Goal: Task Accomplishment & Management: Manage account settings

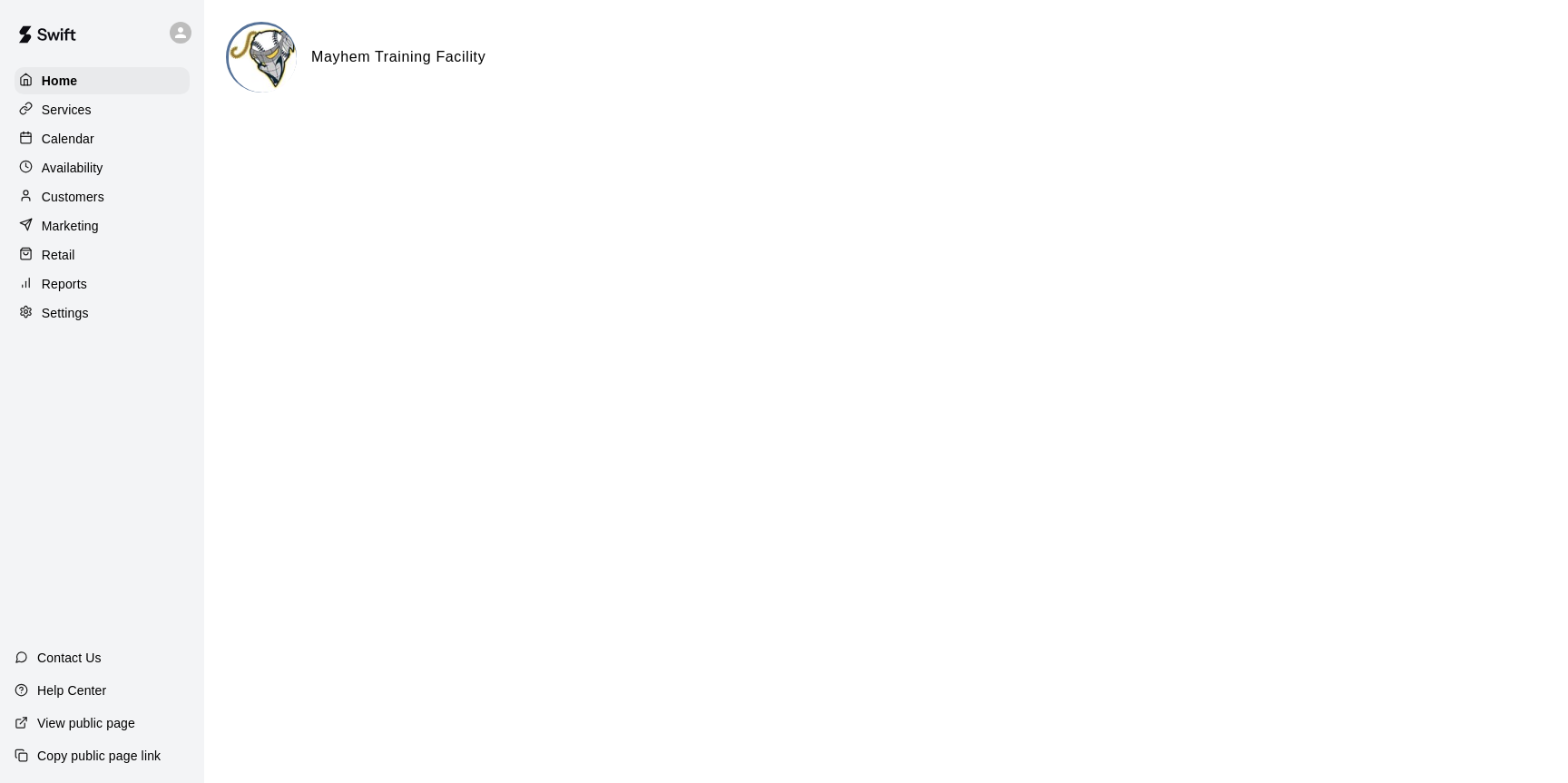
click at [94, 147] on div "Calendar" at bounding box center [102, 139] width 175 height 28
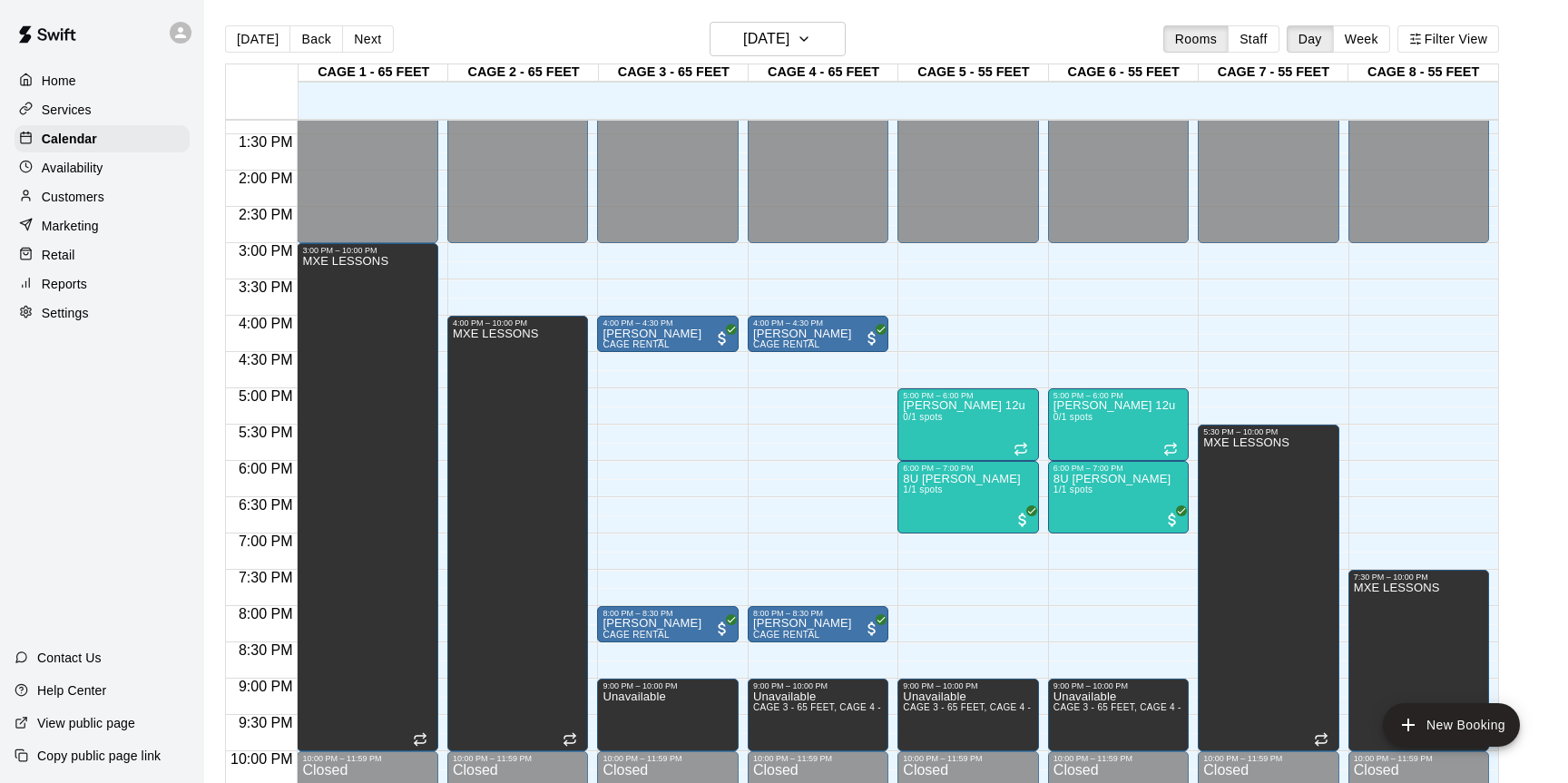
scroll to position [976, 0]
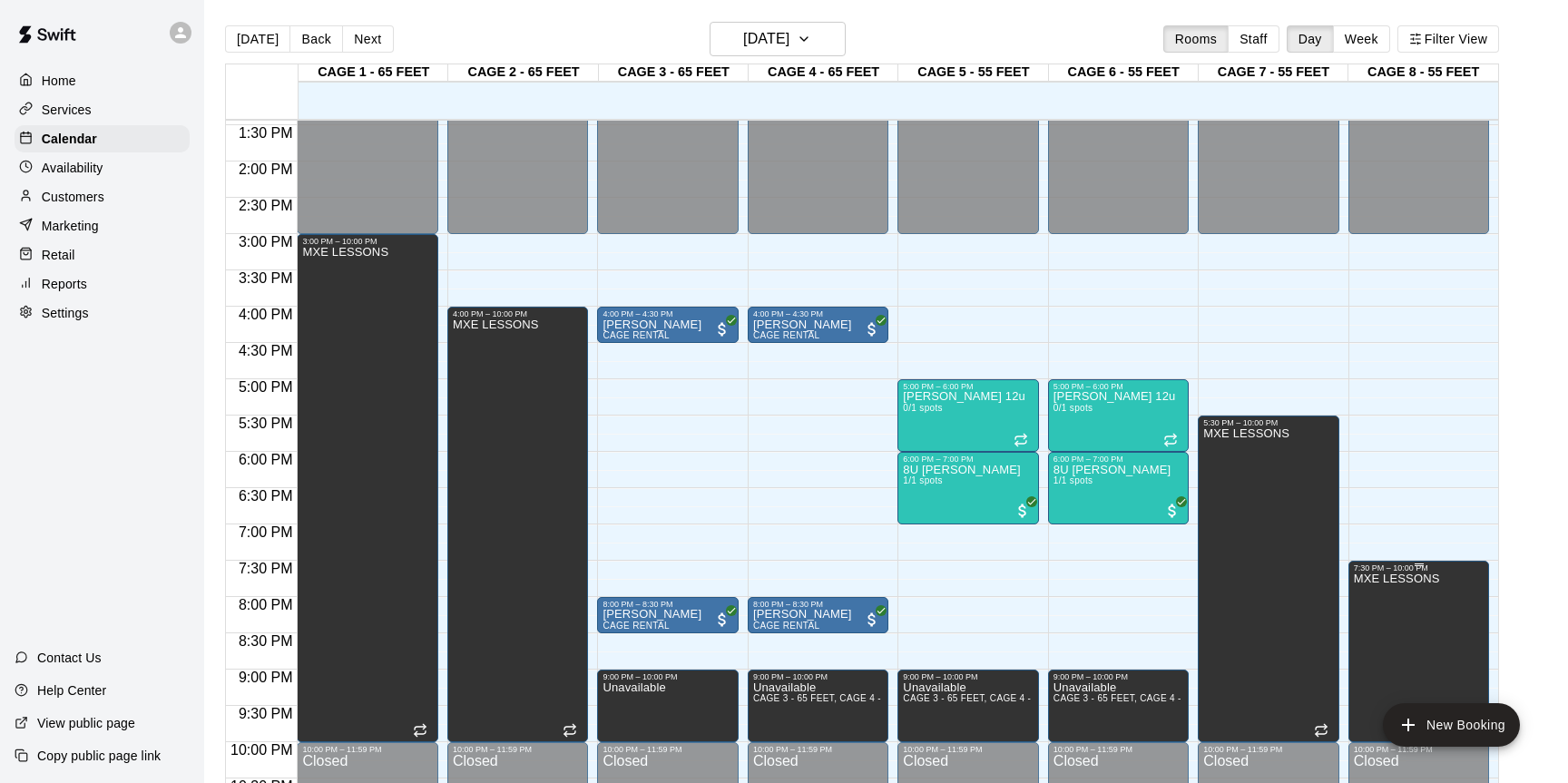
click at [1365, 639] on icon "delete" at bounding box center [1372, 636] width 22 height 22
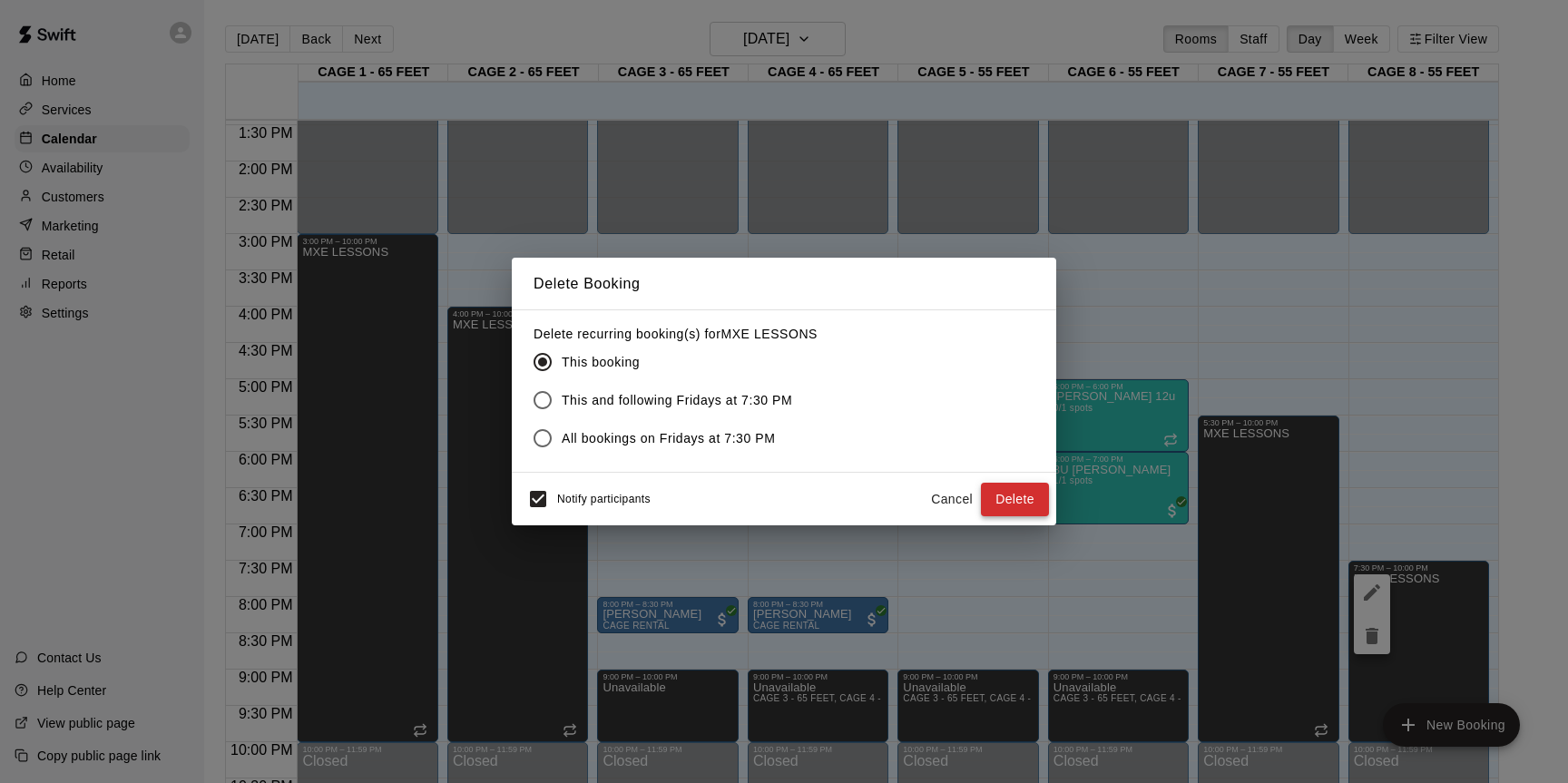
click at [1032, 496] on button "Delete" at bounding box center [1015, 499] width 68 height 34
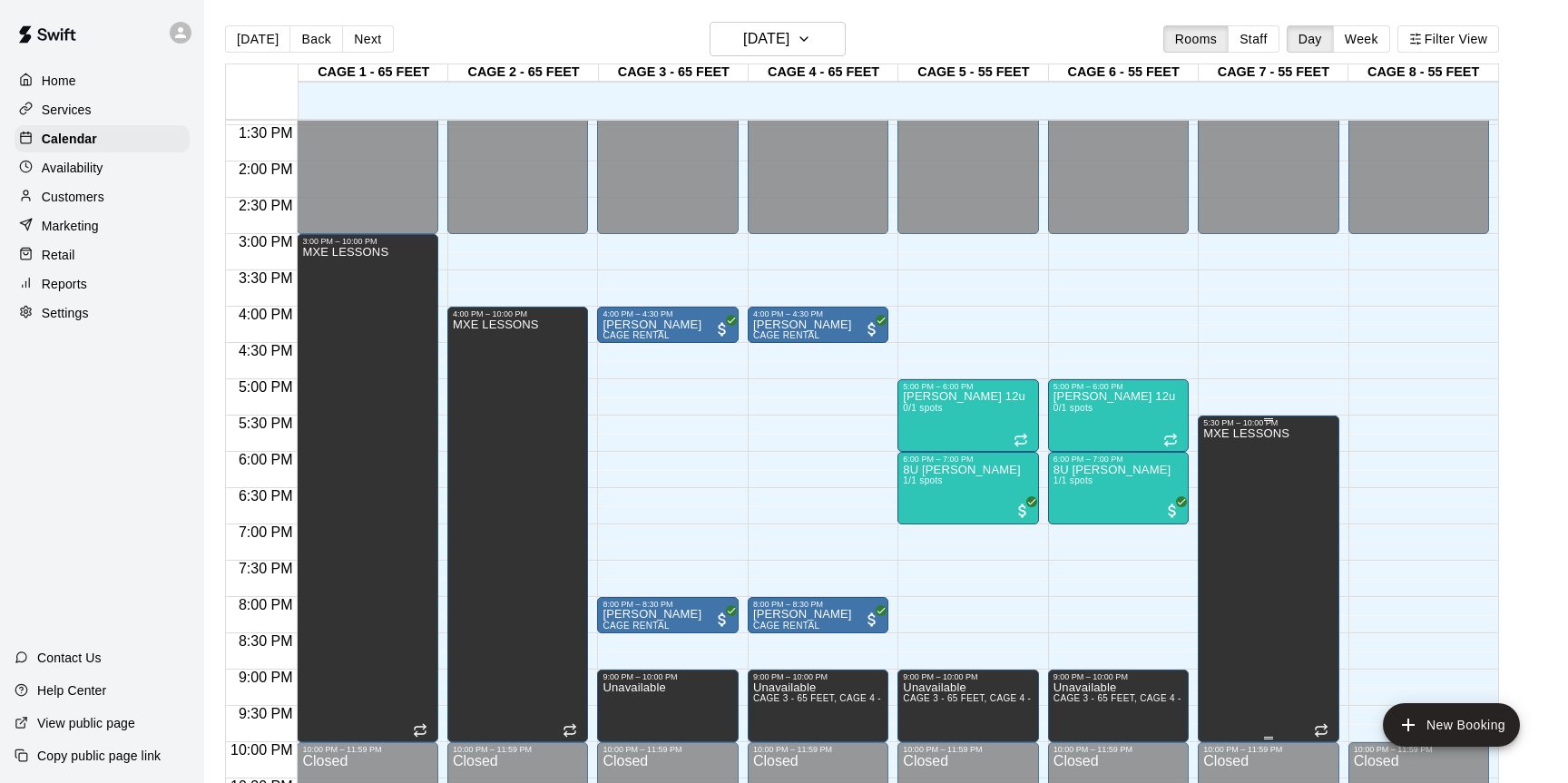
click at [1220, 452] on icon "edit" at bounding box center [1221, 447] width 22 height 22
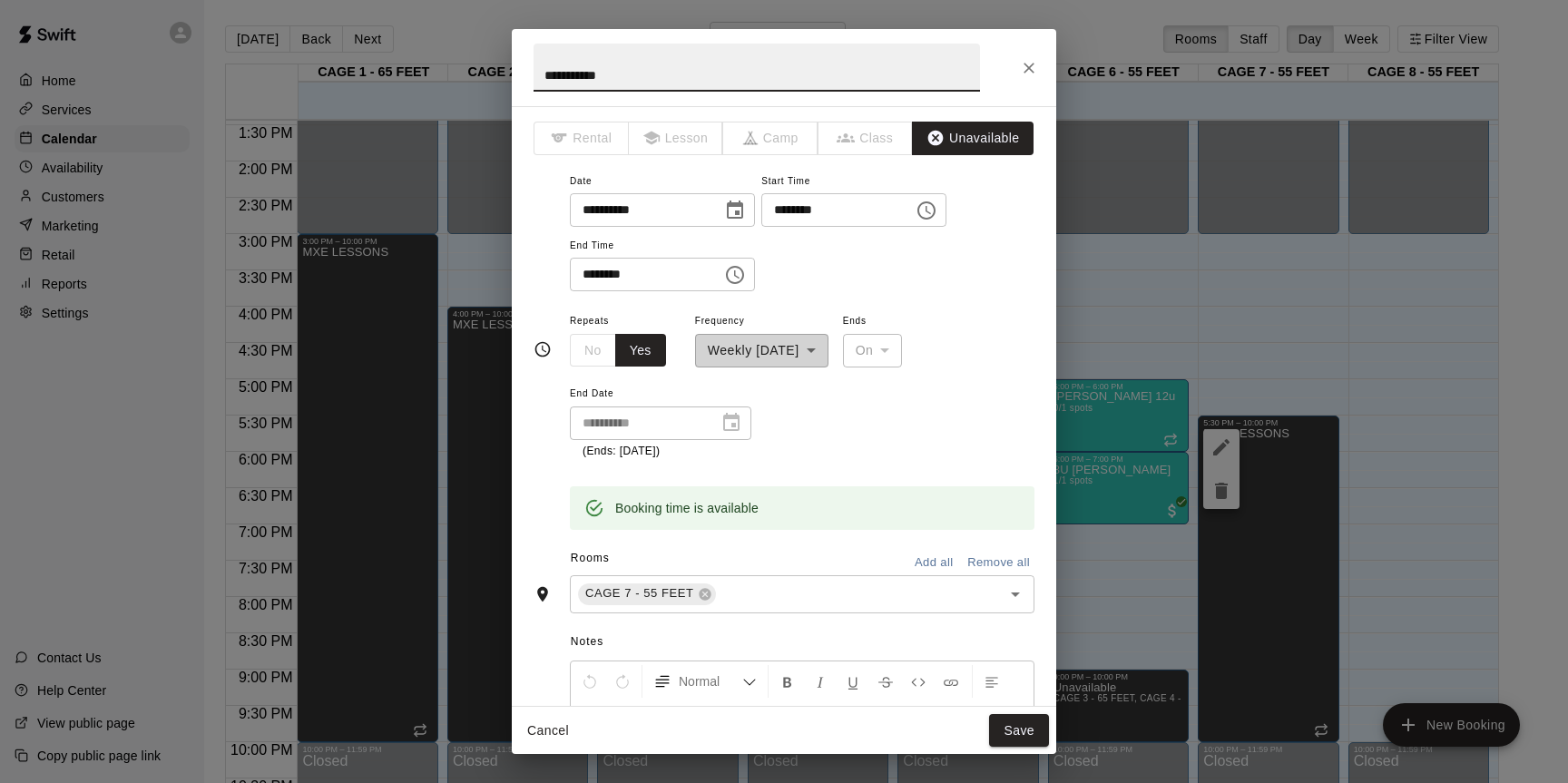
click at [1403, 503] on div "**********" at bounding box center [784, 392] width 1568 height 783
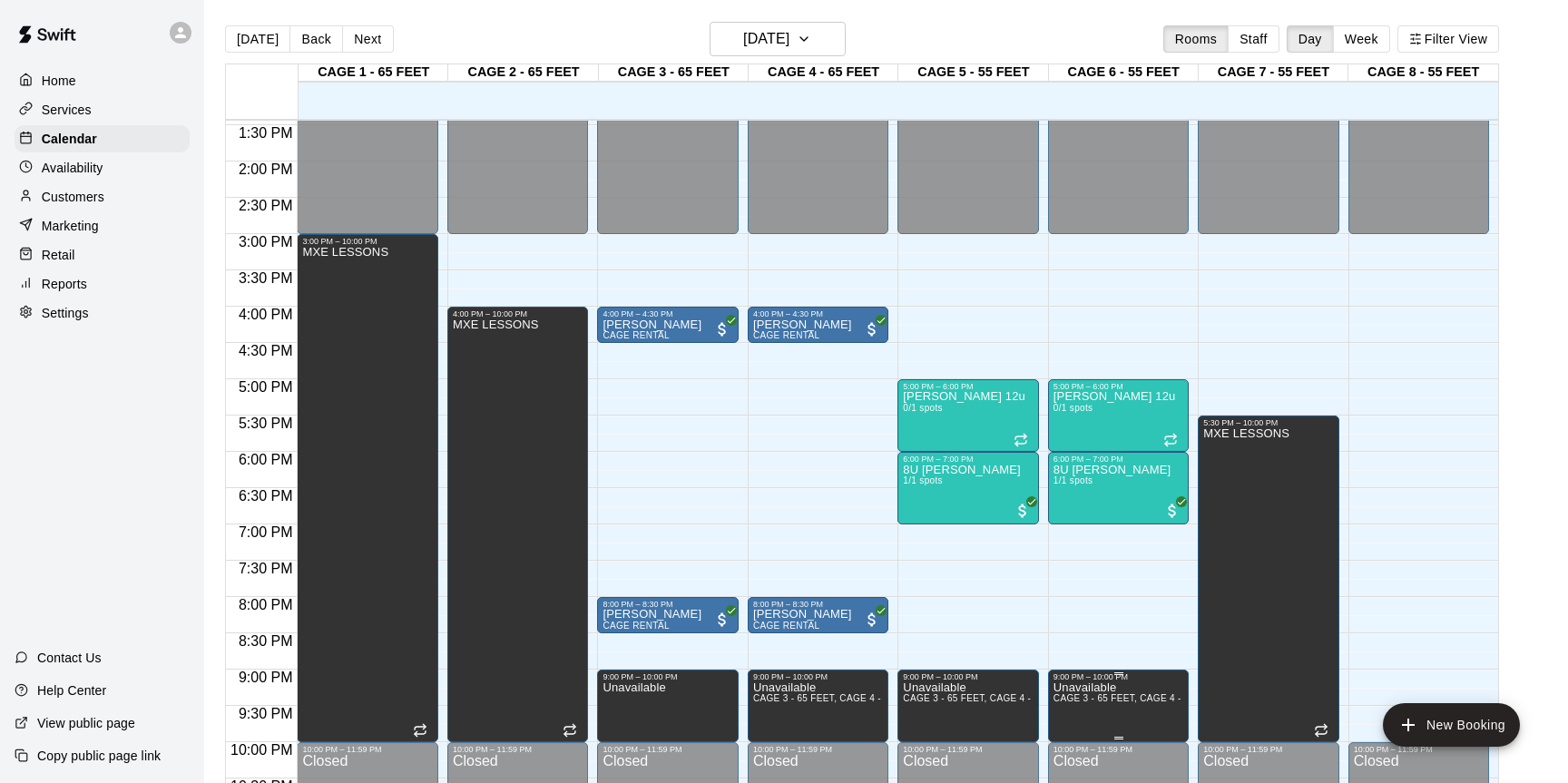
click at [1248, 572] on div at bounding box center [784, 392] width 1568 height 783
click at [1225, 450] on icon "edit" at bounding box center [1221, 447] width 22 height 22
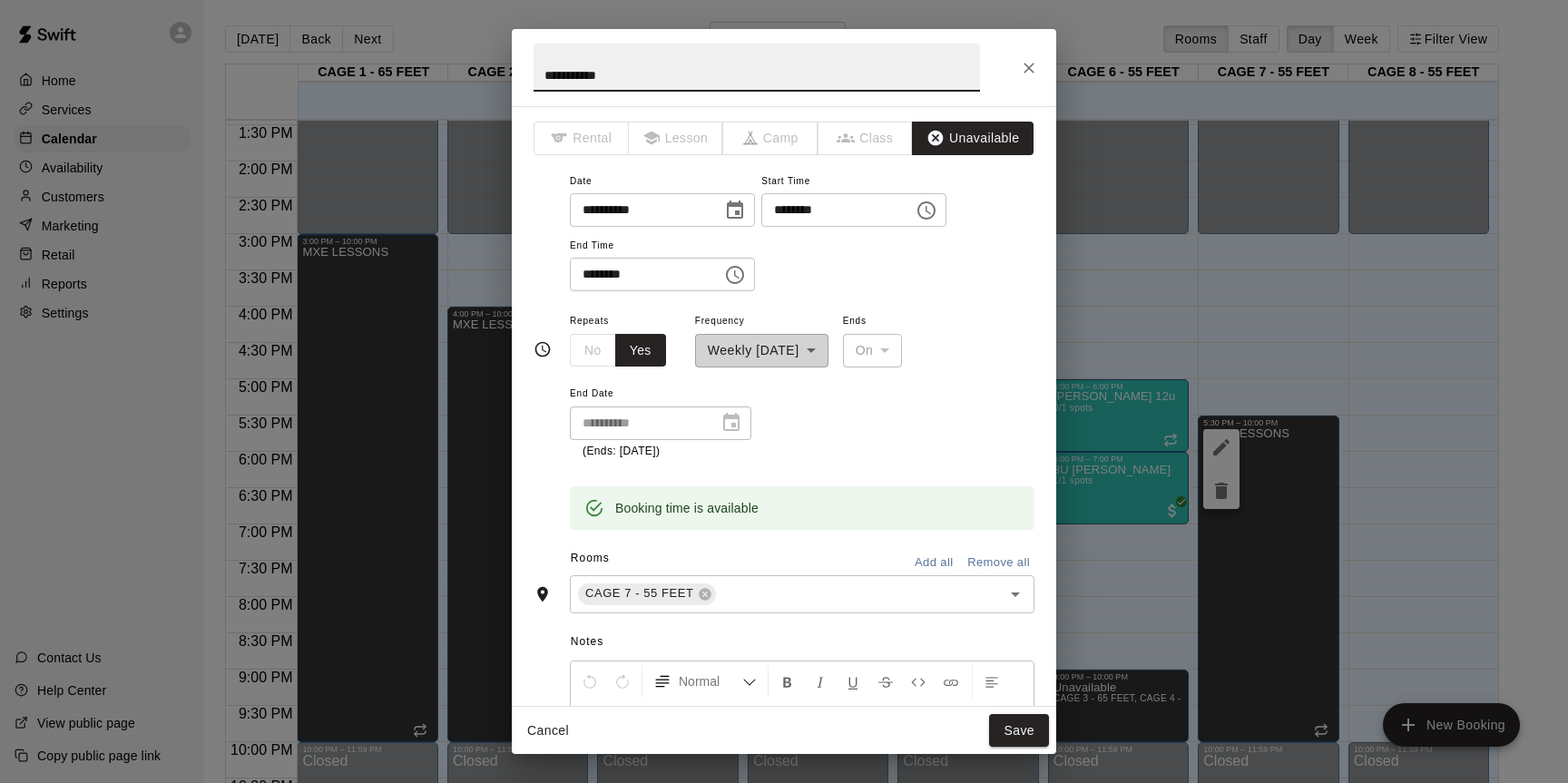
click at [936, 213] on icon "Choose time, selected time is 5:30 PM" at bounding box center [926, 211] width 22 height 22
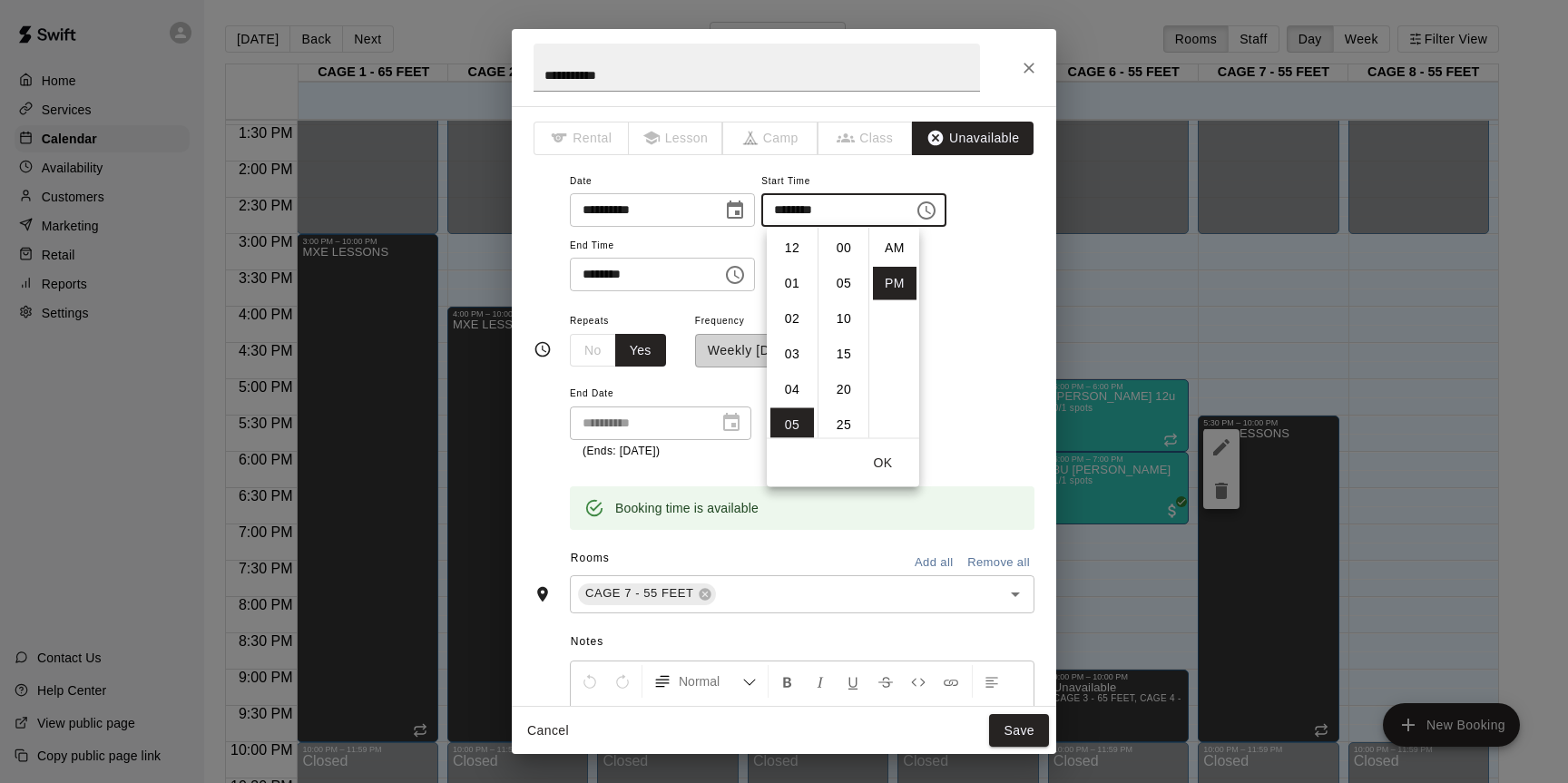
scroll to position [33, 0]
click at [796, 343] on li "08" at bounding box center [791, 354] width 43 height 34
click at [998, 298] on div "**********" at bounding box center [801, 239] width 465 height 140
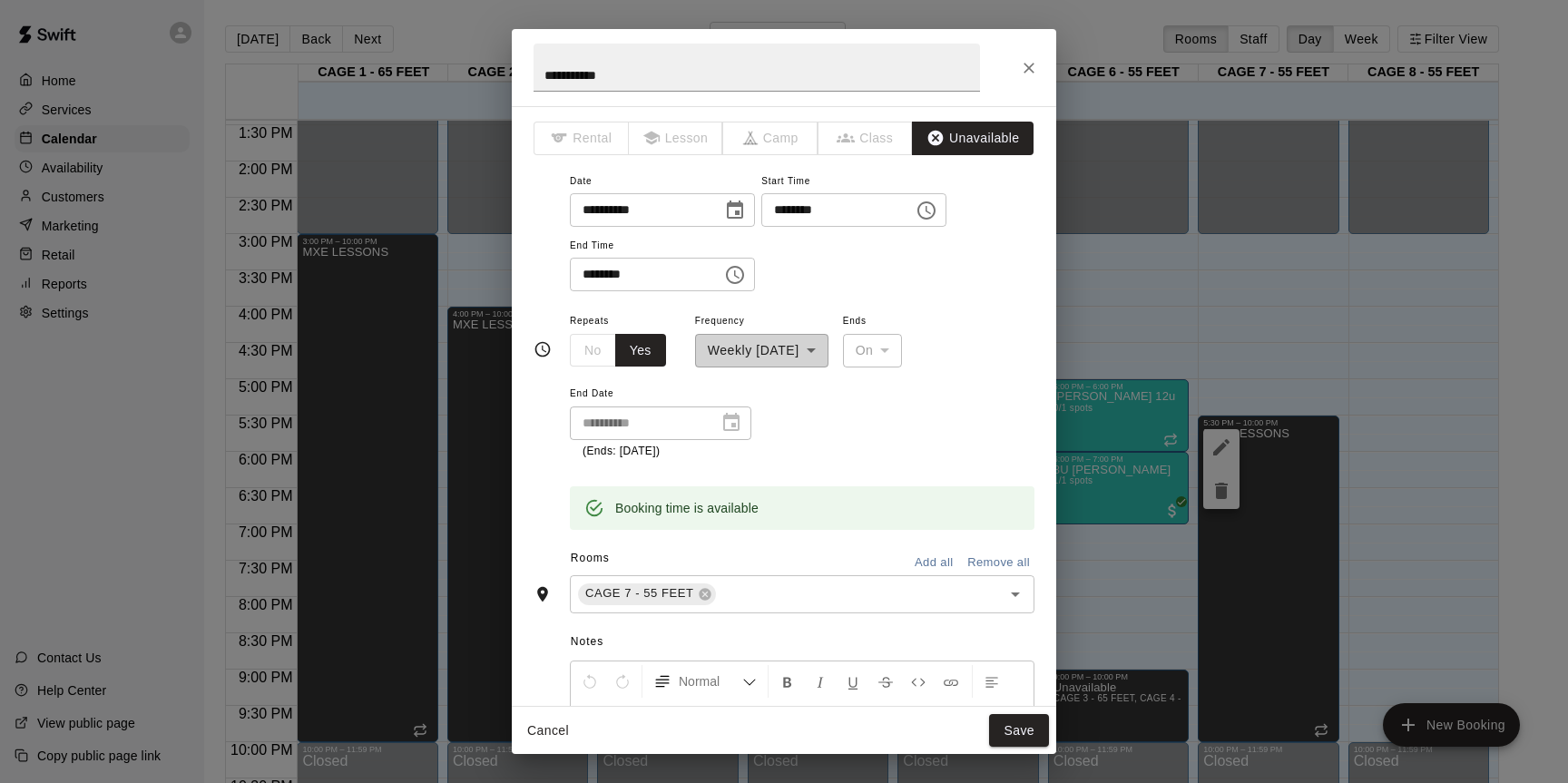
click at [925, 209] on button "Choose time, selected time is 8:30 PM" at bounding box center [926, 211] width 37 height 37
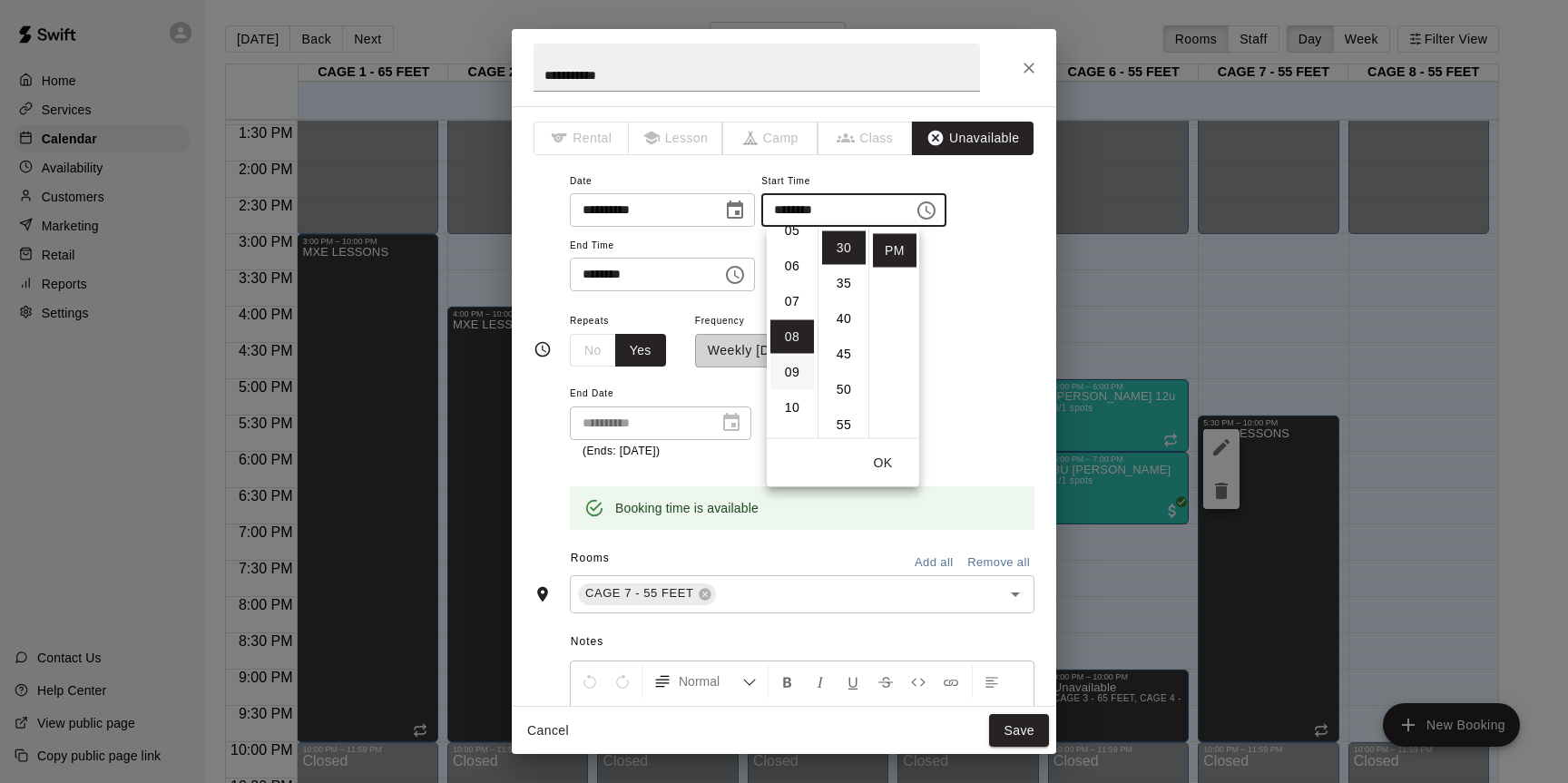
scroll to position [191, 0]
click at [794, 241] on li "05" at bounding box center [791, 234] width 43 height 34
type input "********"
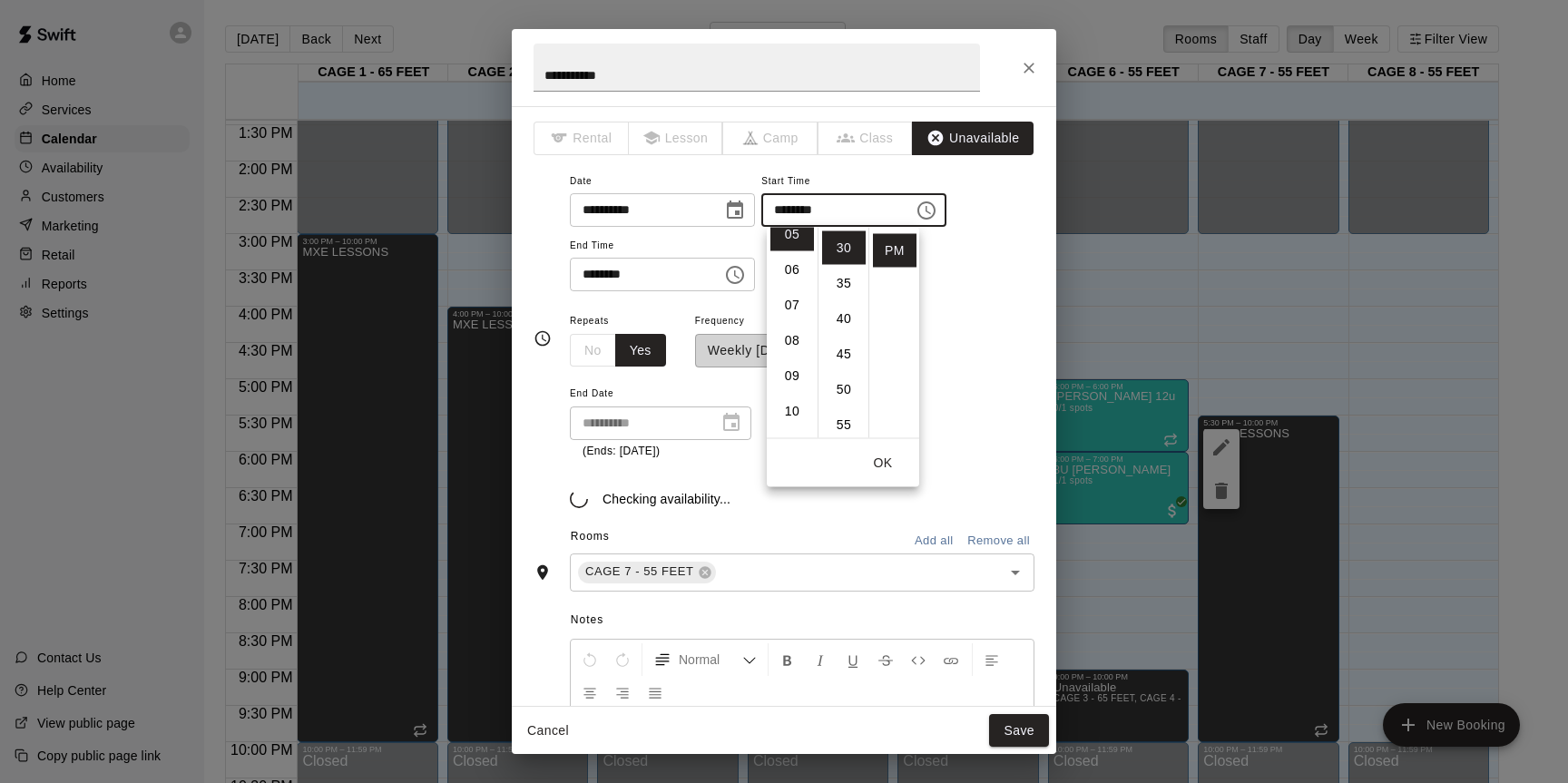
scroll to position [177, 0]
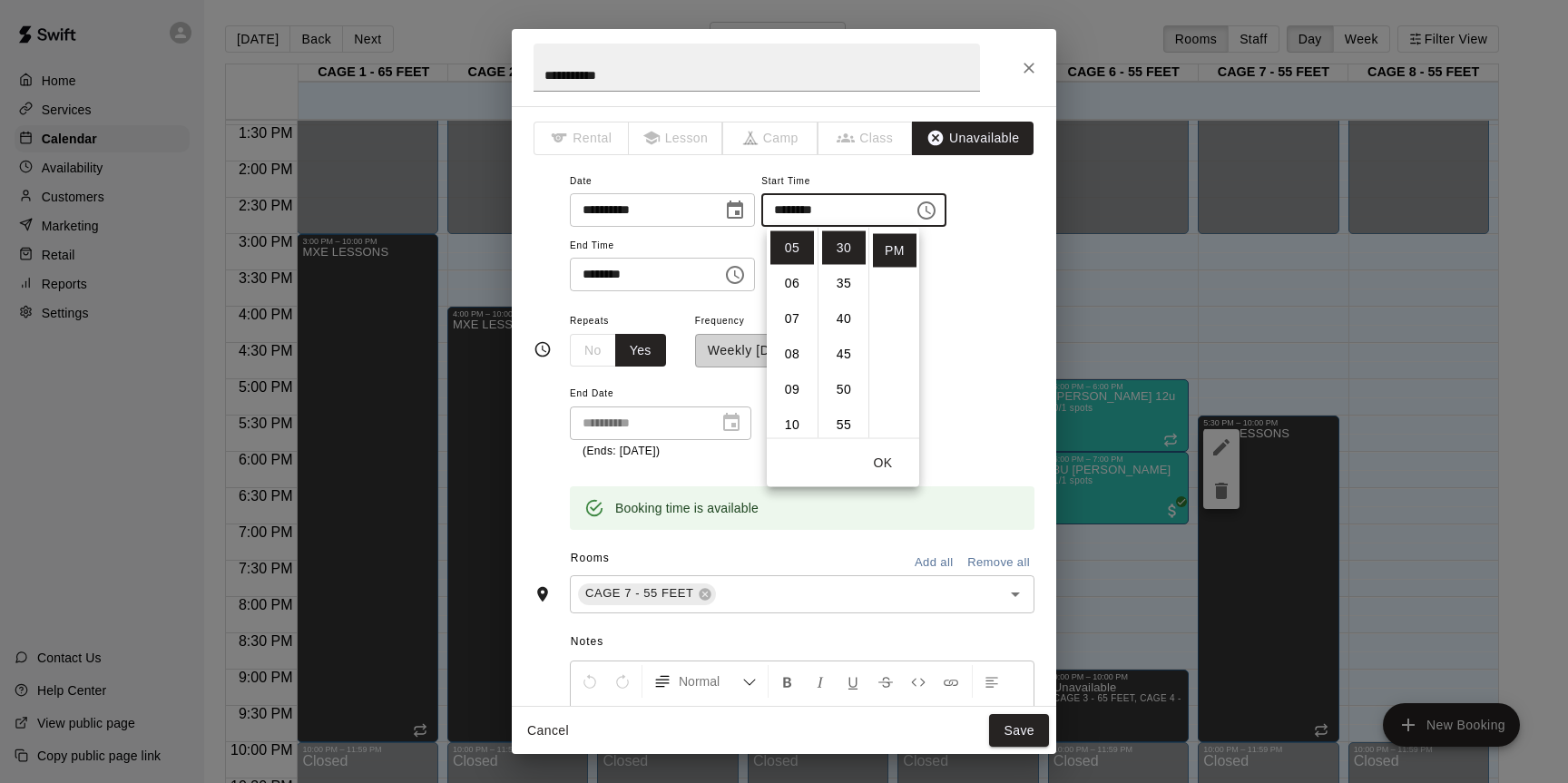
click at [1045, 340] on div "**********" at bounding box center [784, 406] width 545 height 600
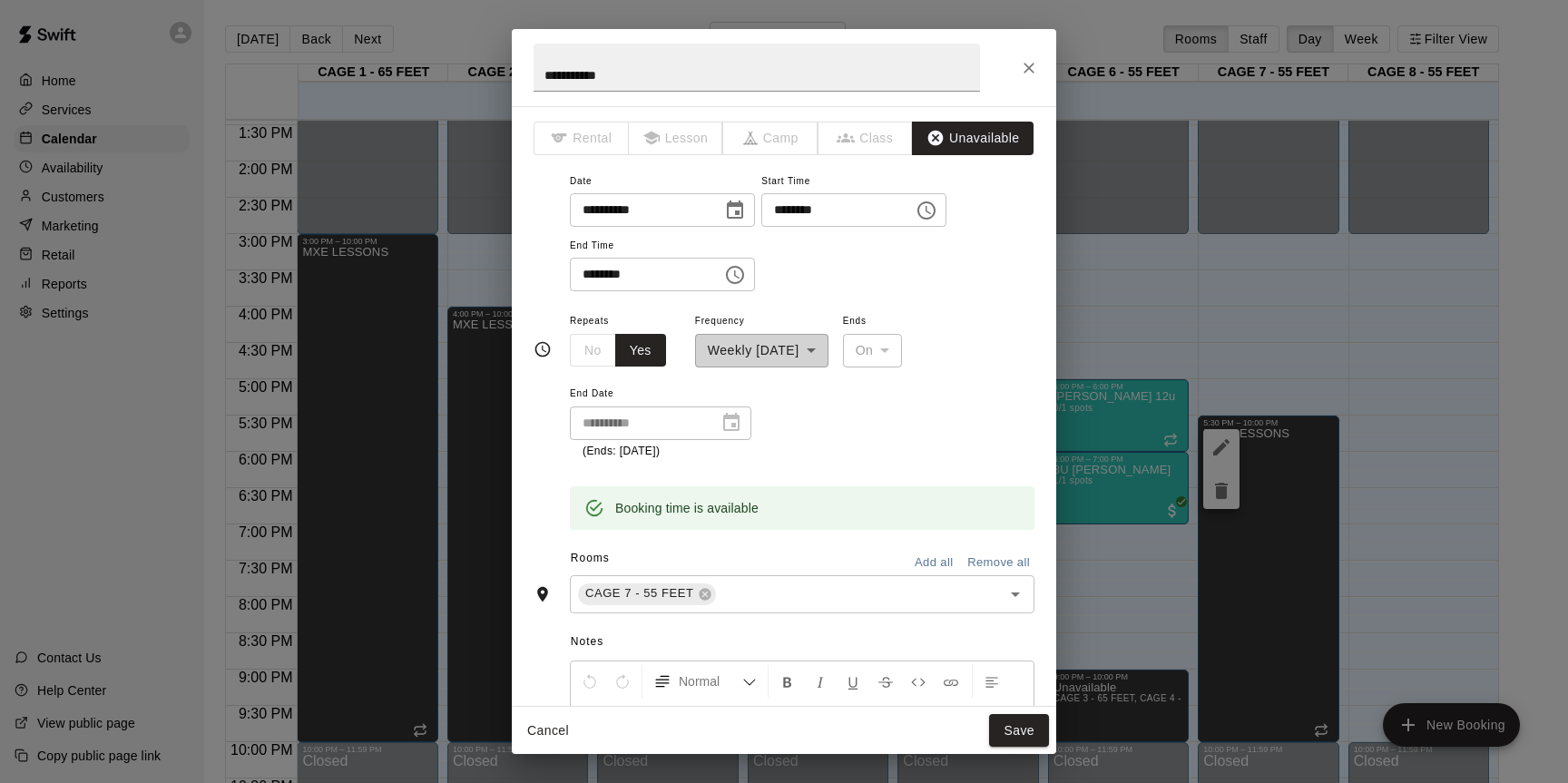
click at [745, 273] on icon "Choose time, selected time is 10:00 PM" at bounding box center [735, 275] width 22 height 22
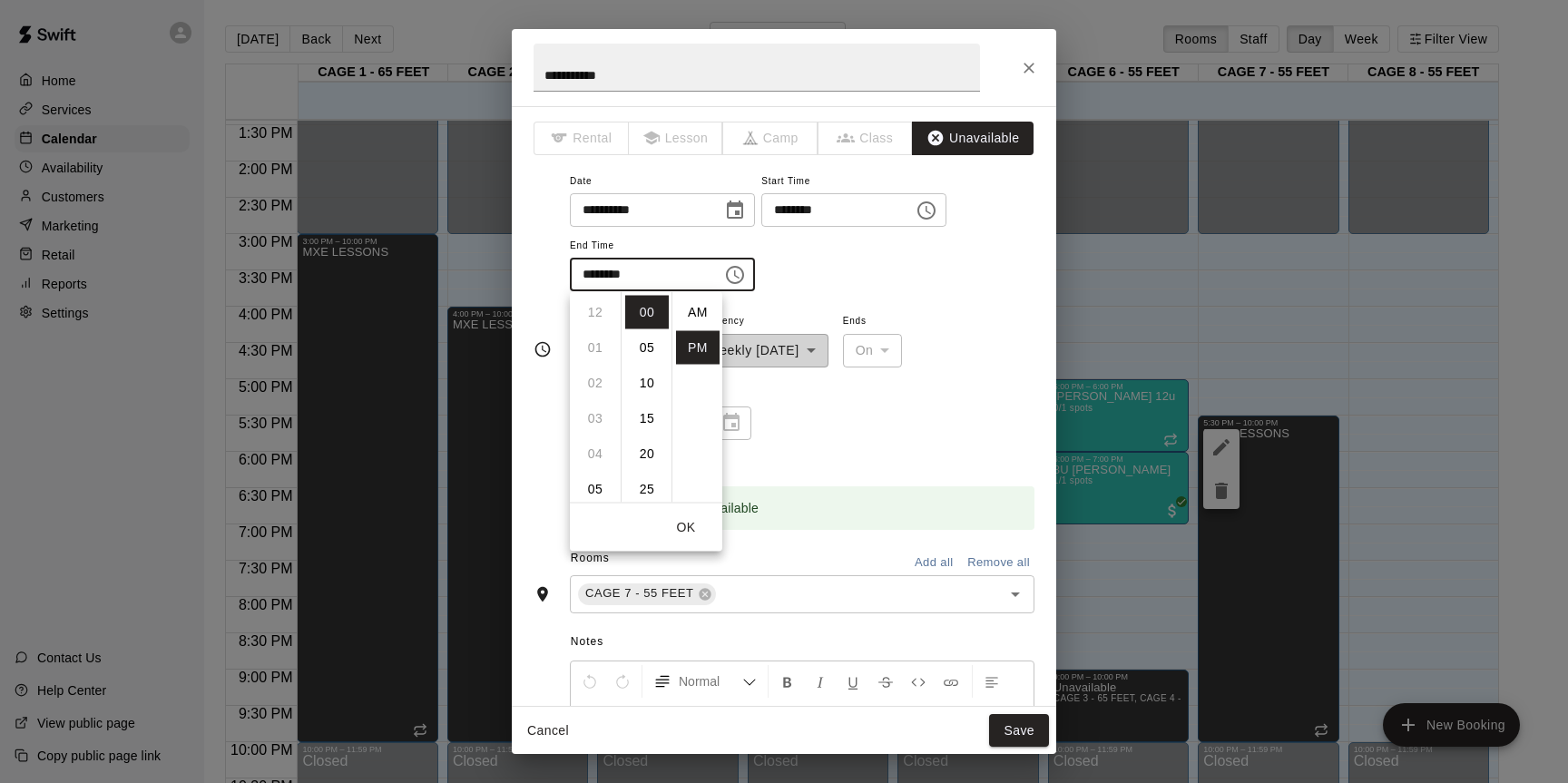
scroll to position [33, 0]
click at [595, 340] on li "08" at bounding box center [594, 328] width 43 height 34
type input "********"
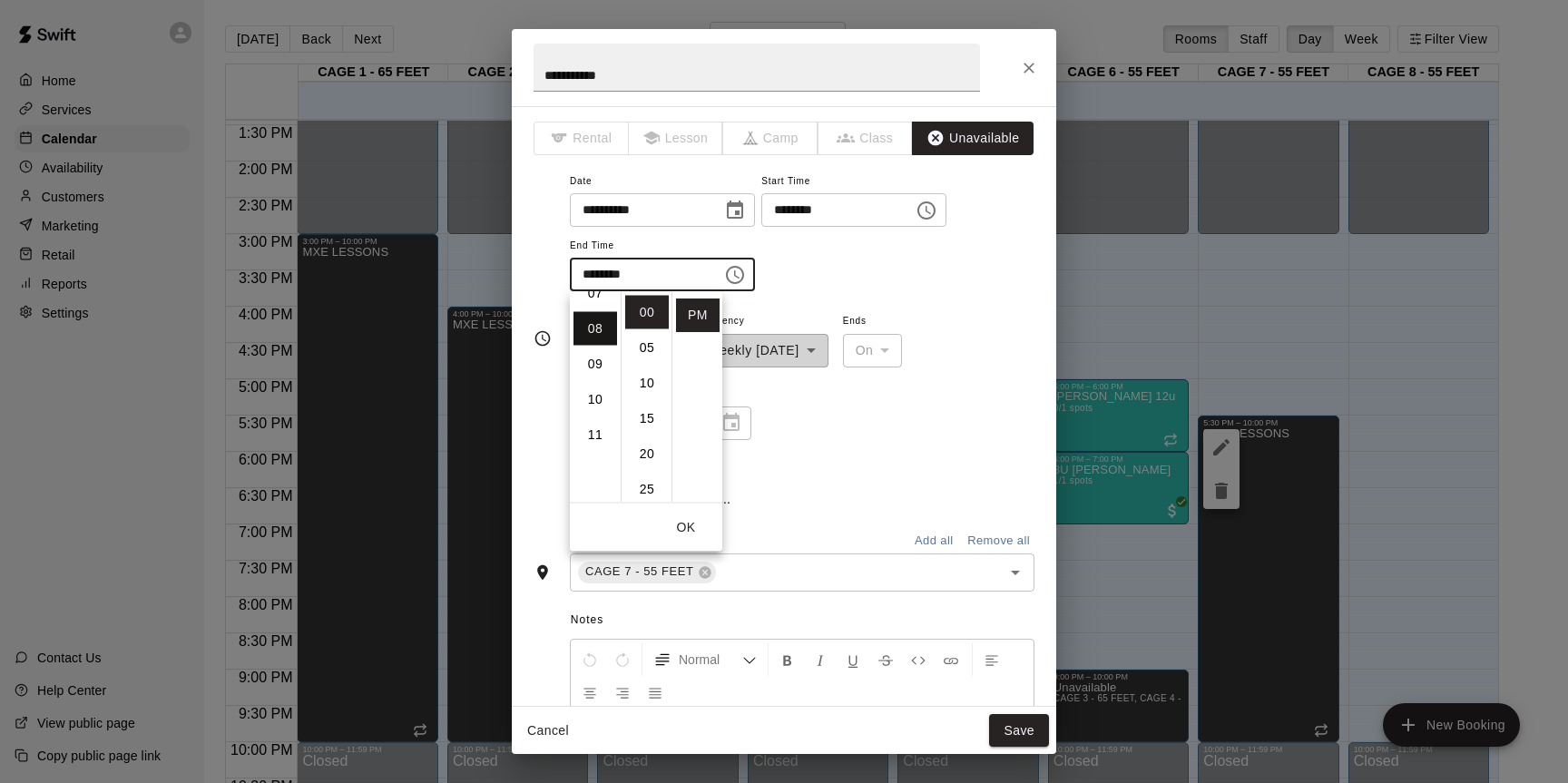
scroll to position [283, 0]
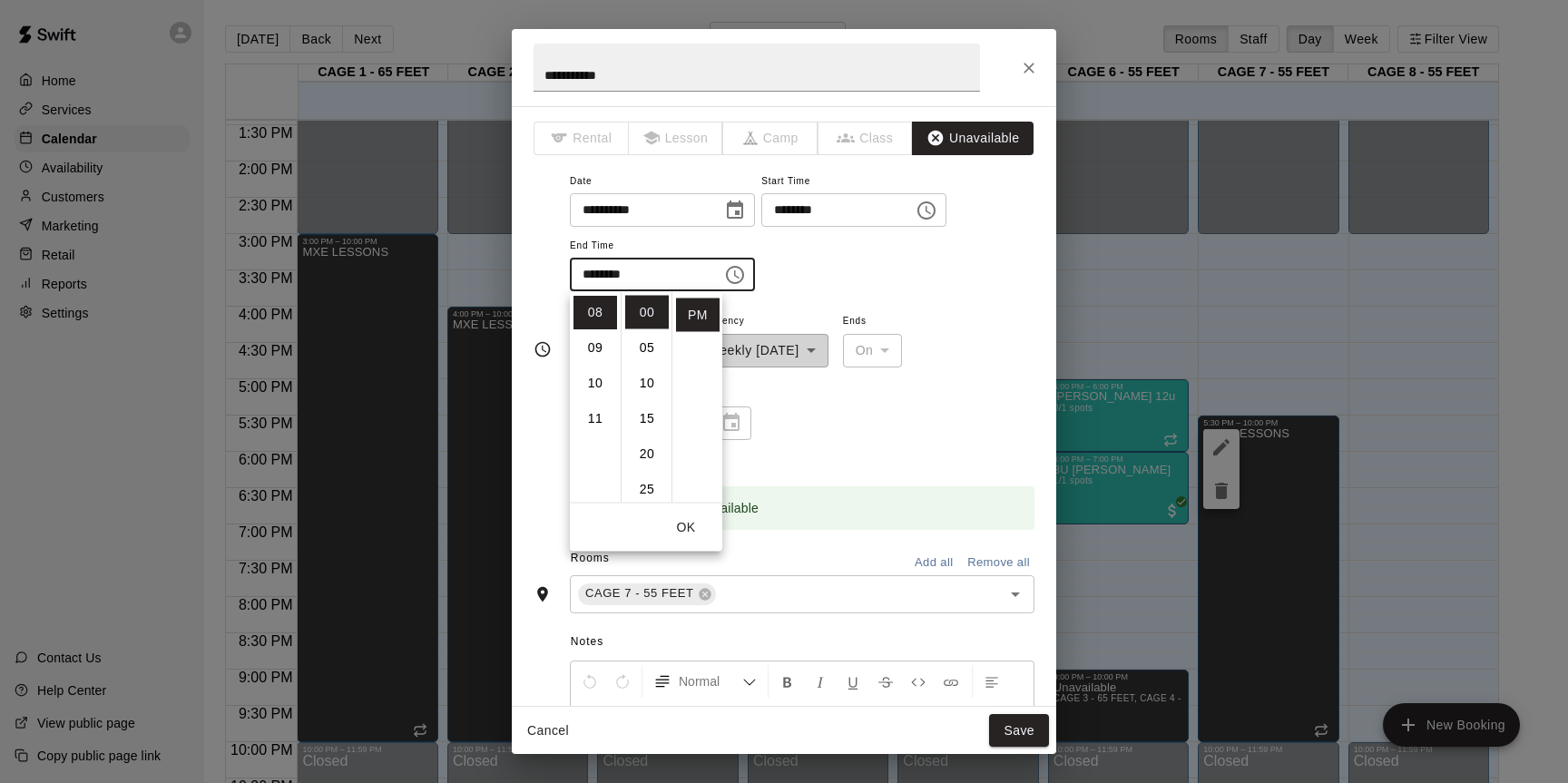
click at [838, 268] on div "**********" at bounding box center [801, 231] width 465 height 123
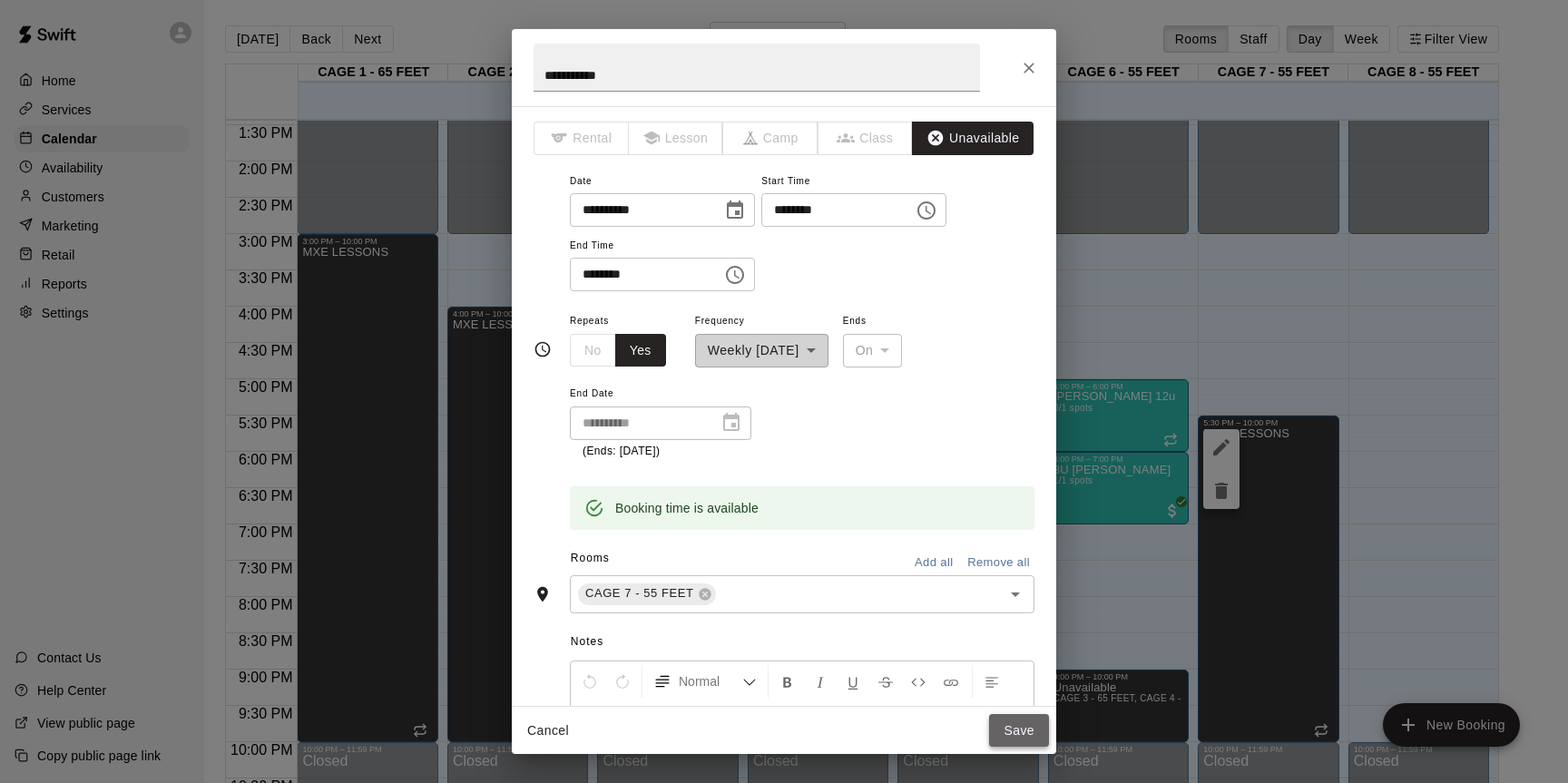
click at [997, 727] on button "Save" at bounding box center [1019, 731] width 60 height 34
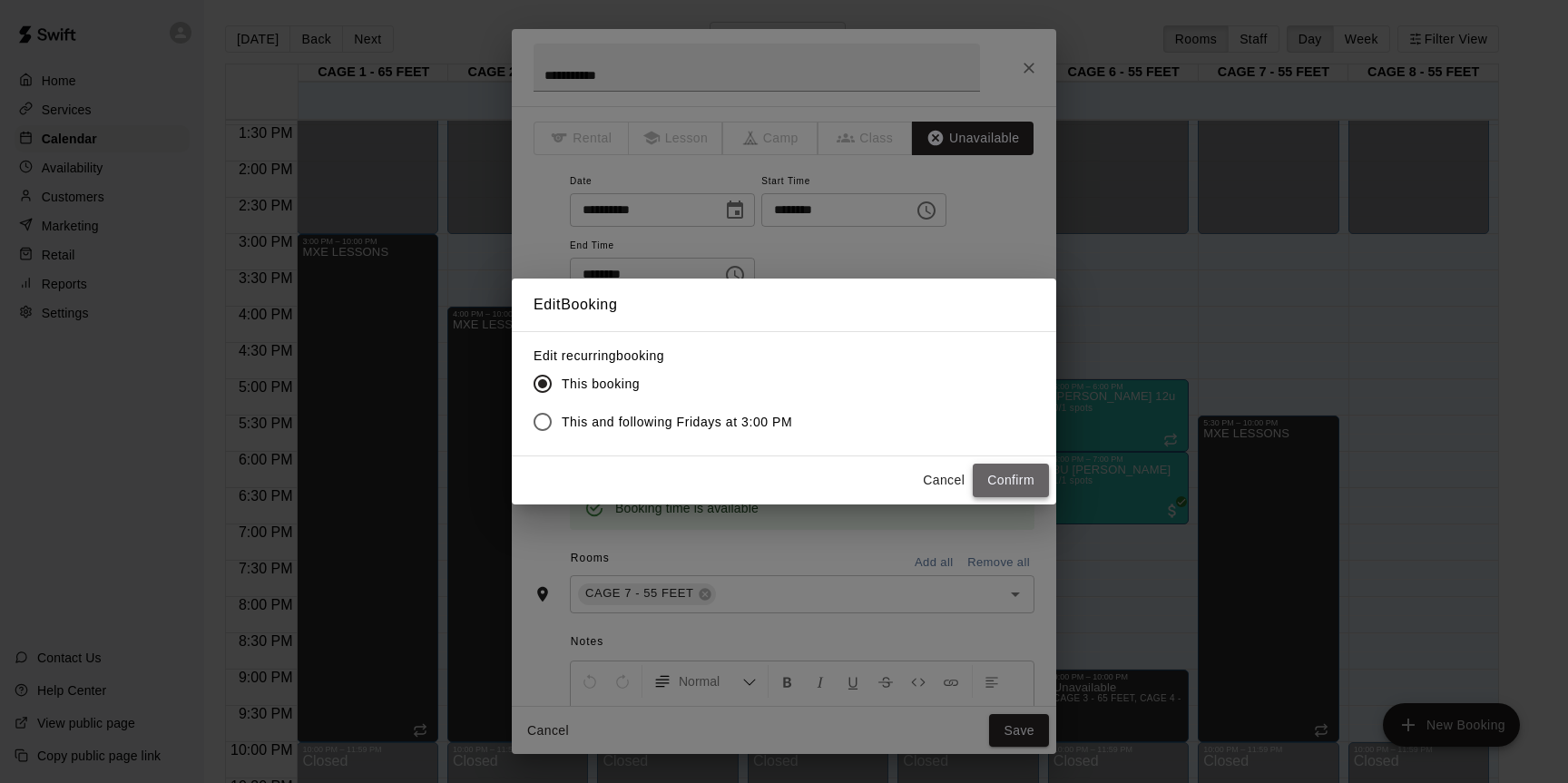
click at [1001, 481] on button "Confirm" at bounding box center [1010, 480] width 76 height 34
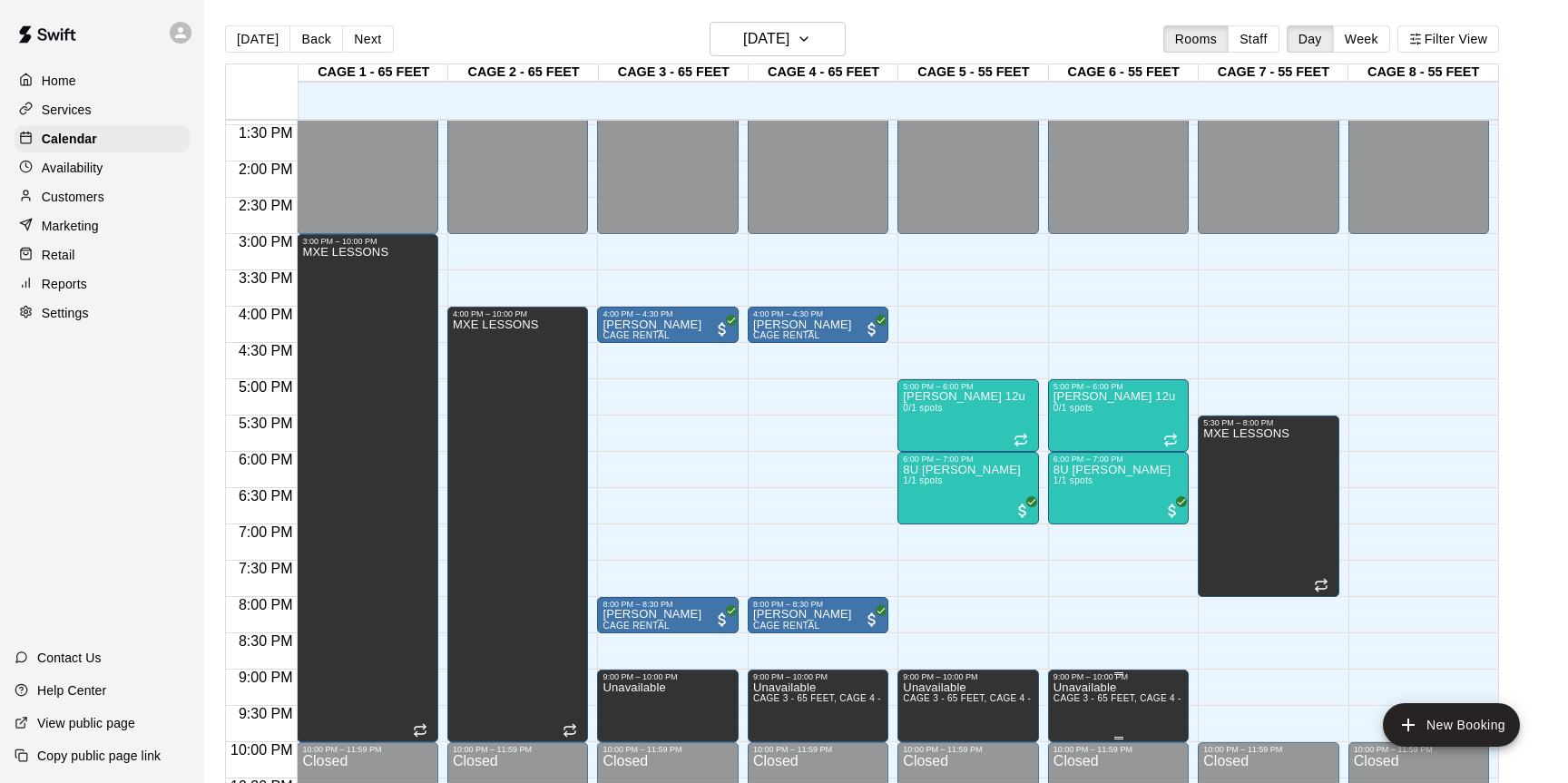
click at [1088, 688] on p "Unavailable" at bounding box center [1118, 688] width 129 height 0
click at [1070, 697] on icon "edit" at bounding box center [1072, 707] width 22 height 22
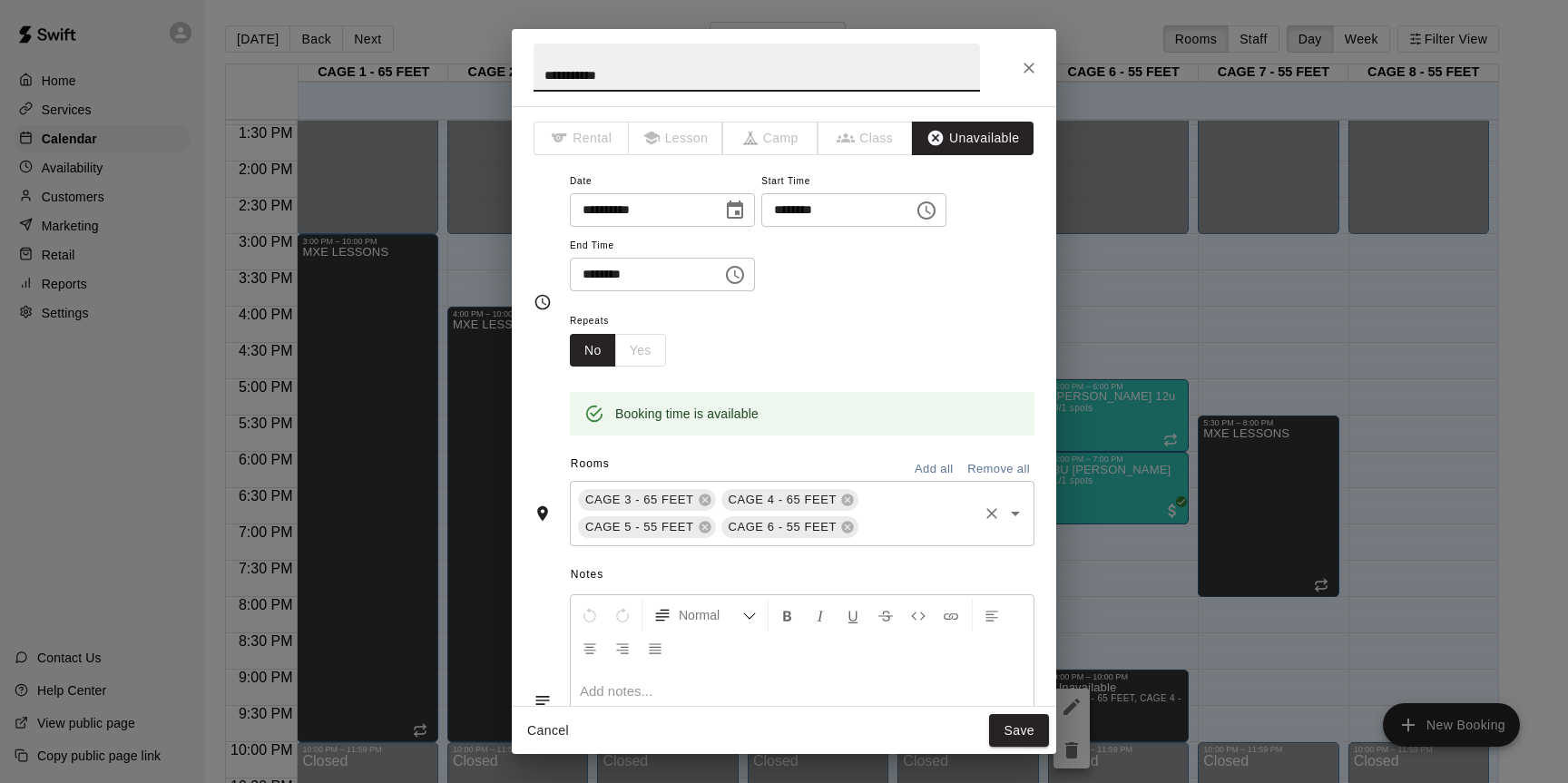
click at [899, 533] on input "text" at bounding box center [918, 527] width 115 height 23
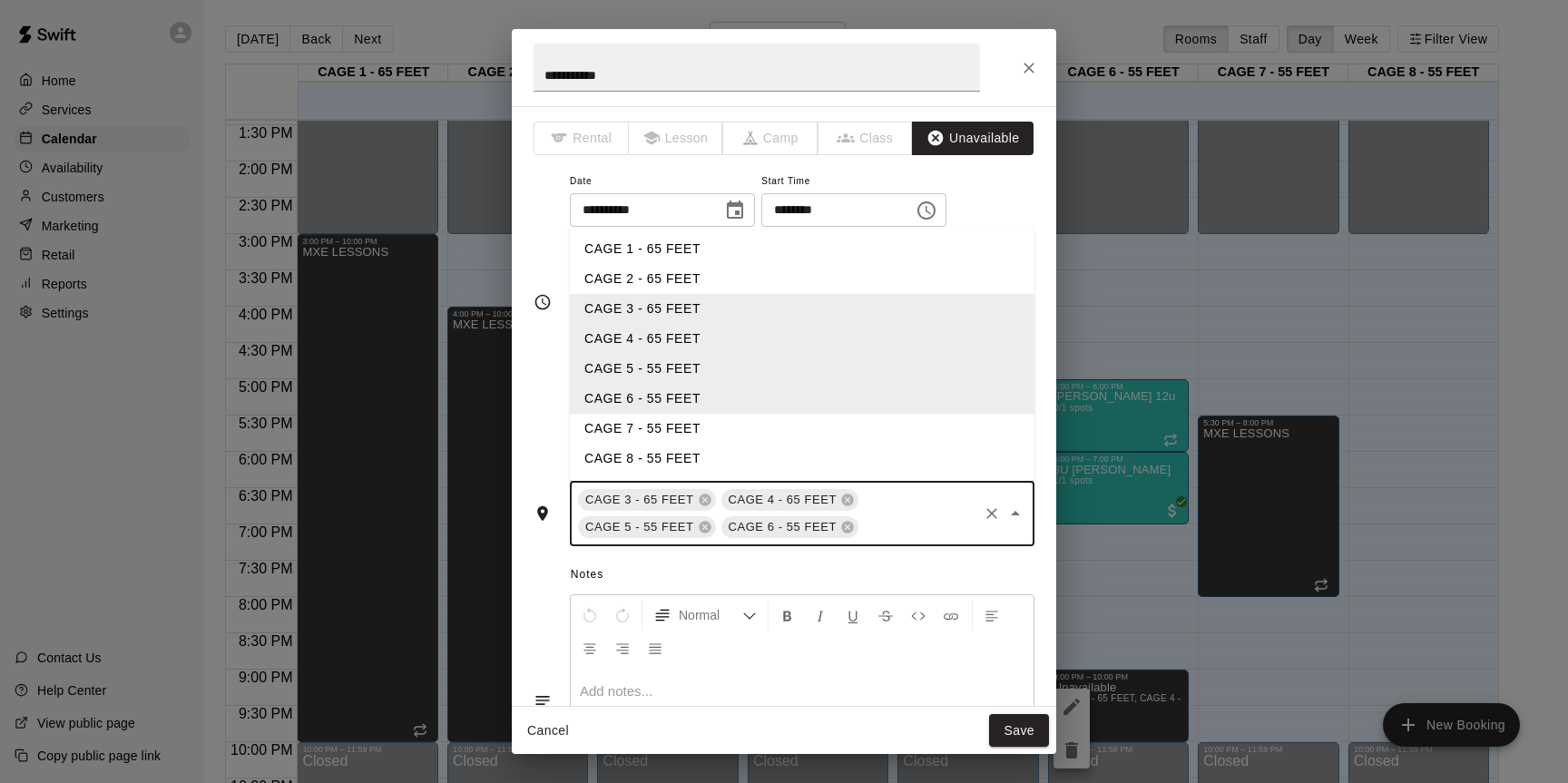
click at [714, 433] on li "CAGE 7 - 55 FEET" at bounding box center [801, 428] width 465 height 30
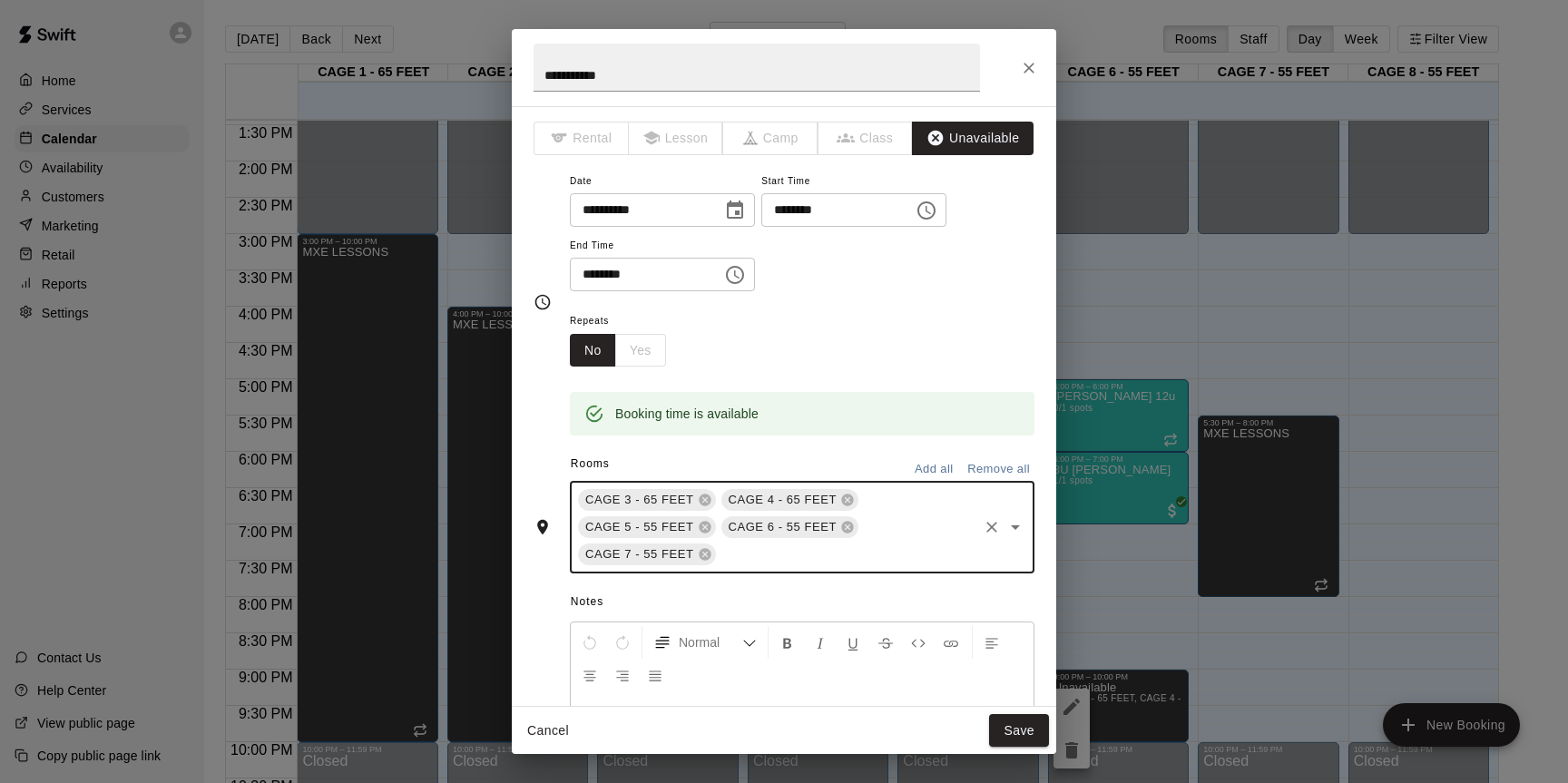
click at [844, 560] on input "text" at bounding box center [847, 555] width 258 height 23
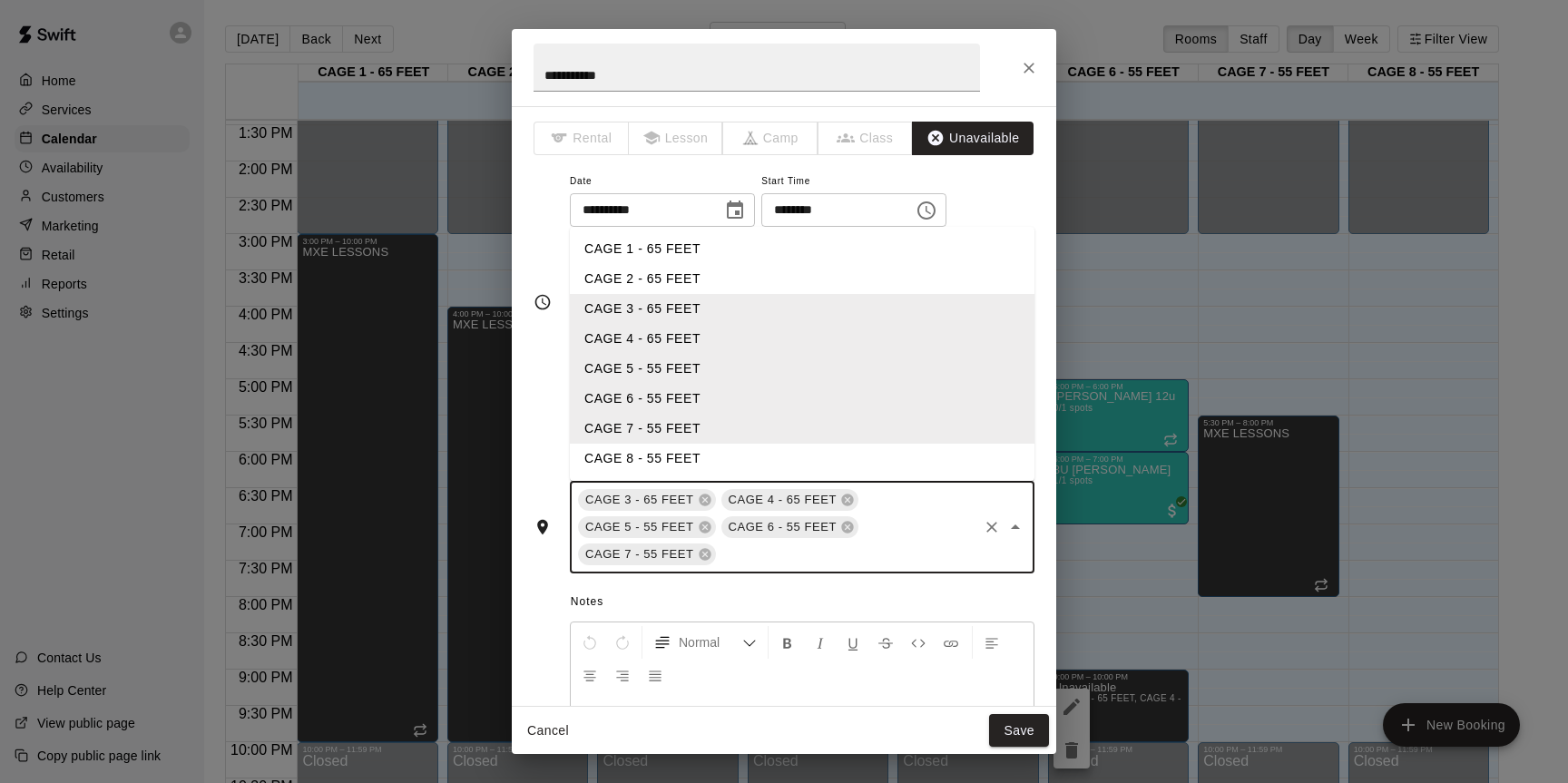
click at [717, 459] on li "CAGE 8 - 55 FEET" at bounding box center [801, 458] width 465 height 30
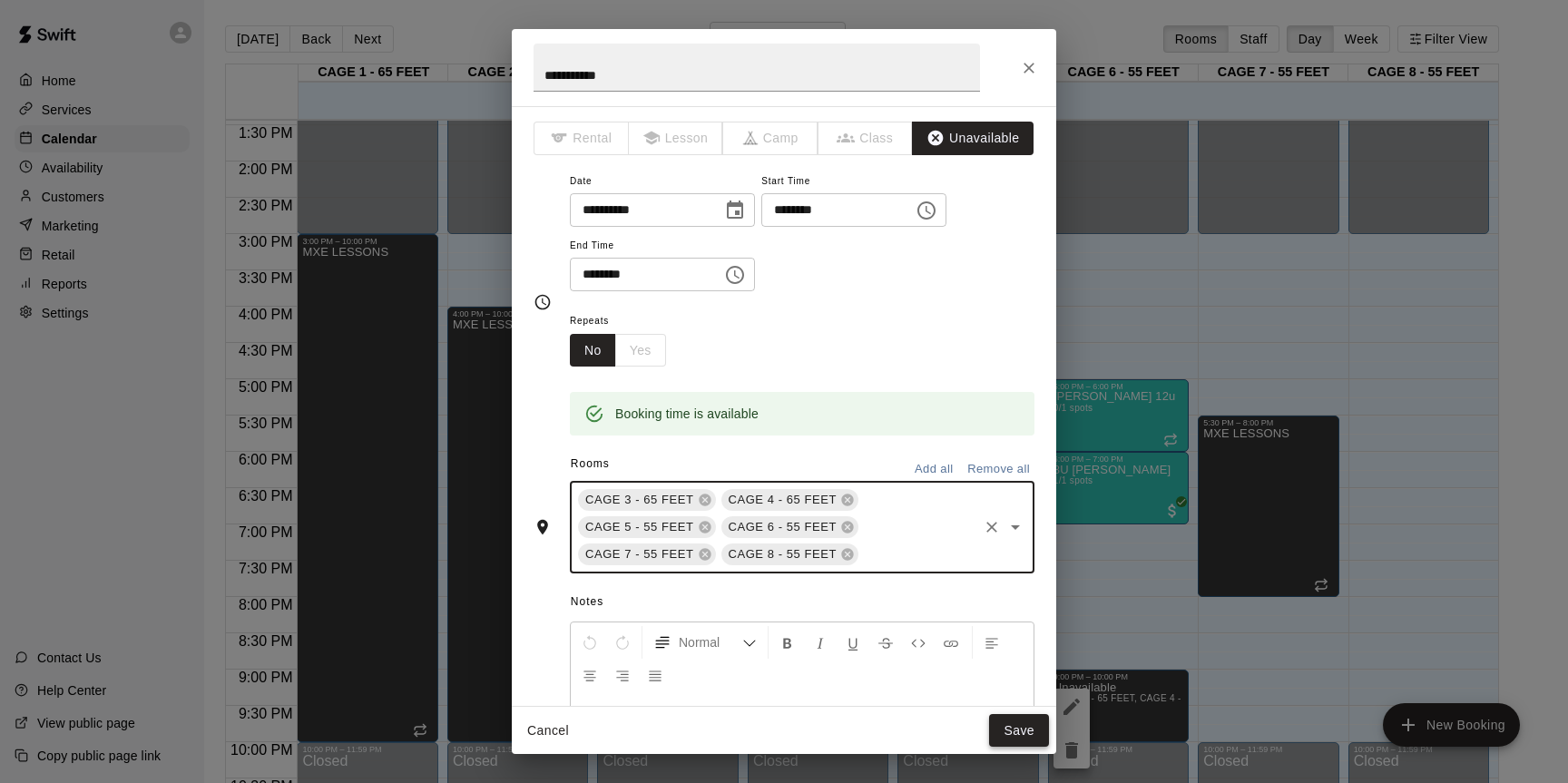
click at [1012, 728] on button "Save" at bounding box center [1019, 731] width 60 height 34
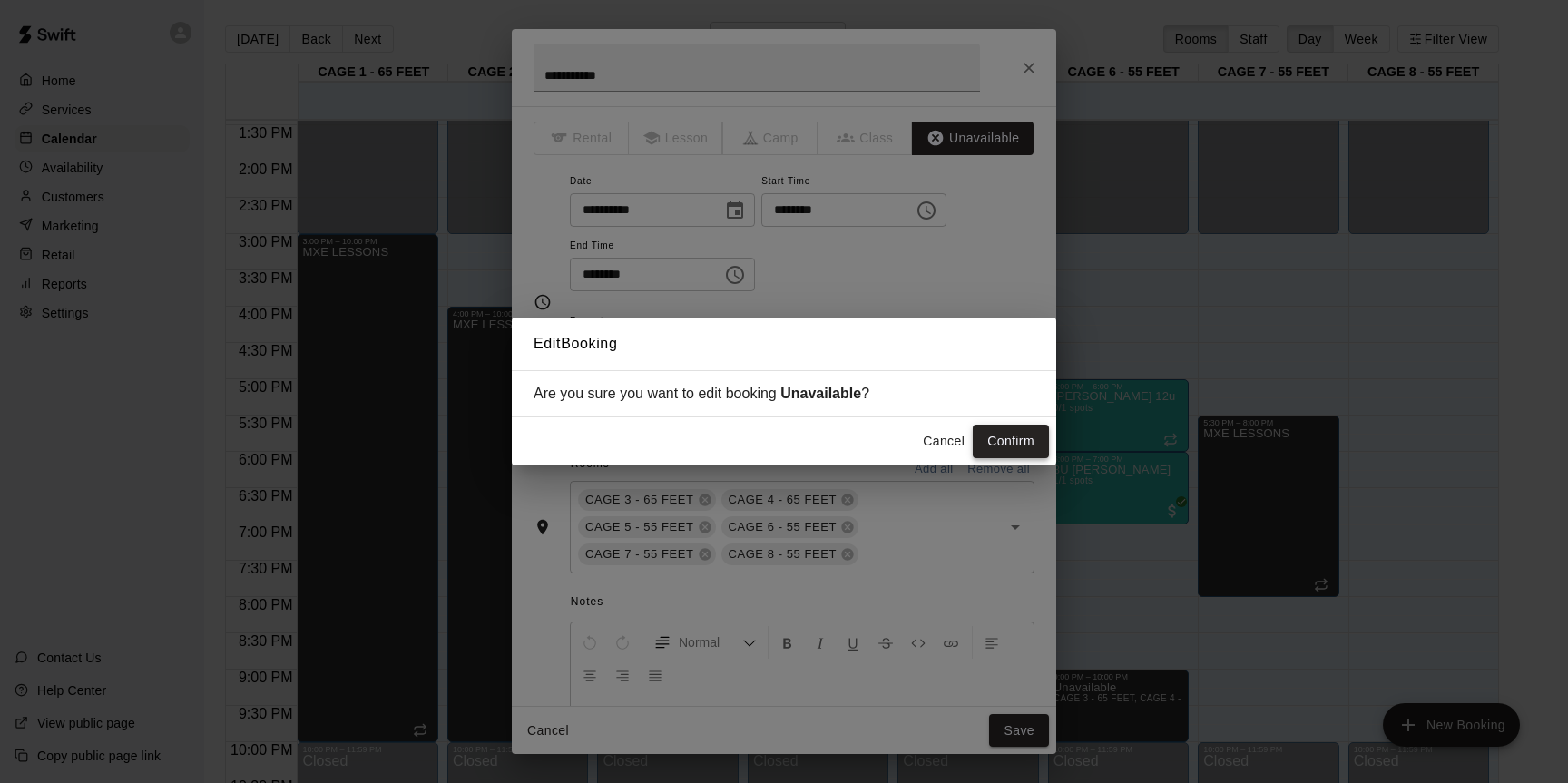
click at [994, 447] on button "Confirm" at bounding box center [1010, 441] width 76 height 34
